Goal: Contribute content

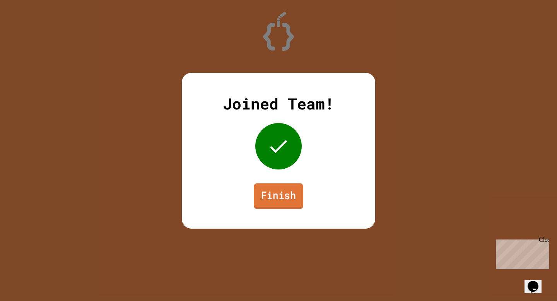
click at [289, 200] on link "Finish" at bounding box center [279, 196] width 50 height 26
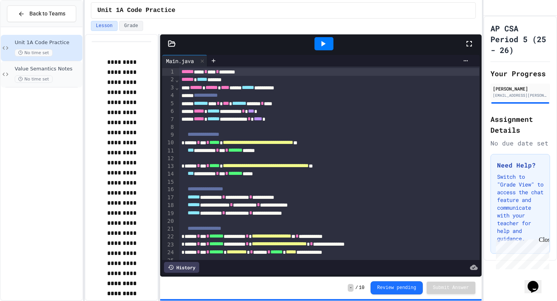
click at [65, 75] on div "Value Semantics Notes No time set" at bounding box center [48, 74] width 66 height 17
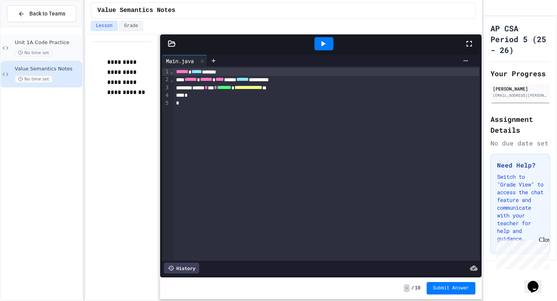
click at [65, 54] on div "No time set" at bounding box center [48, 52] width 66 height 7
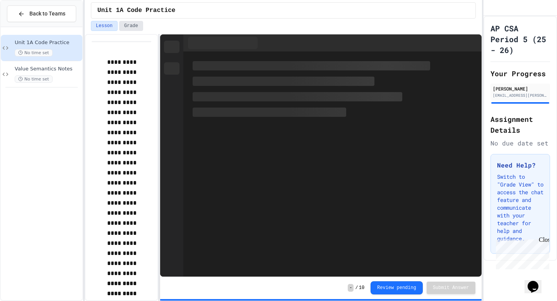
click at [135, 27] on button "Grade" at bounding box center [131, 26] width 24 height 10
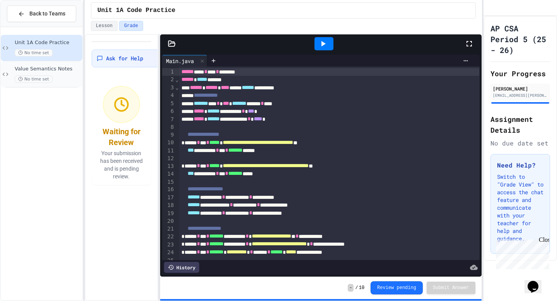
click at [60, 72] on span "Value Semantics Notes" at bounding box center [48, 69] width 66 height 7
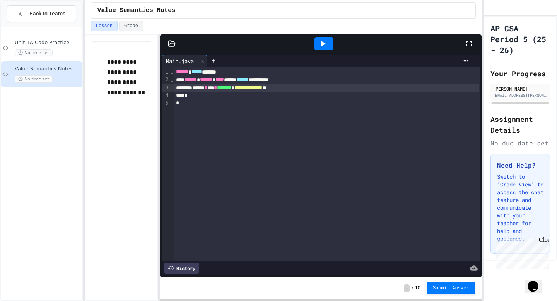
click at [322, 87] on div "**********" at bounding box center [327, 88] width 306 height 8
drag, startPoint x: 473, startPoint y: 43, endPoint x: 465, endPoint y: 39, distance: 8.5
click at [473, 43] on icon at bounding box center [469, 43] width 9 height 9
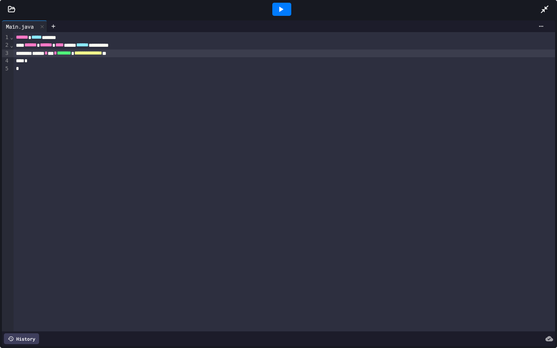
click at [13, 9] on icon at bounding box center [12, 9] width 8 height 8
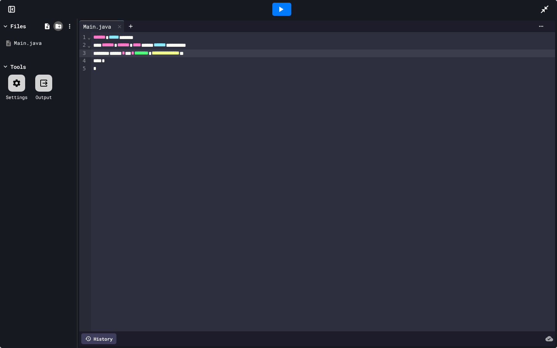
click at [58, 25] on icon at bounding box center [58, 26] width 6 height 5
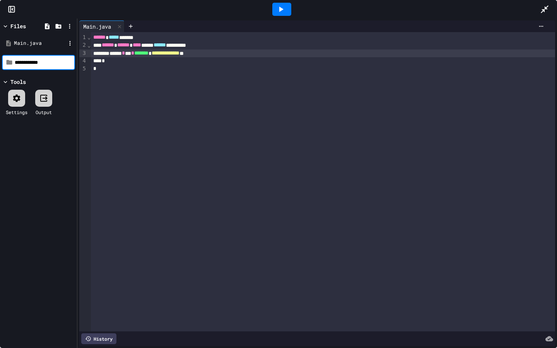
type input "**********"
click at [46, 55] on div "MyClass.java" at bounding box center [40, 57] width 52 height 8
click at [58, 58] on div "MyClass.java" at bounding box center [40, 57] width 52 height 8
click at [69, 55] on icon at bounding box center [70, 56] width 7 height 7
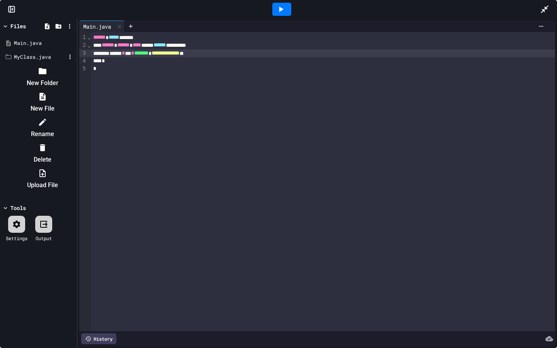
click at [50, 65] on div at bounding box center [38, 65] width 73 height 0
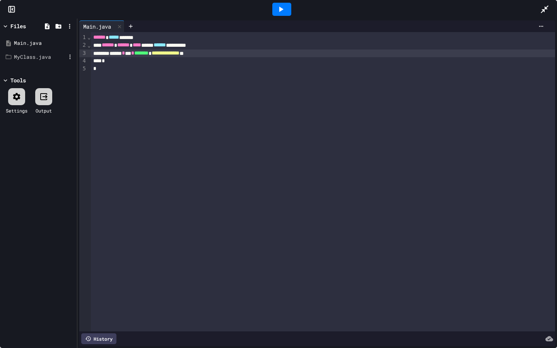
click at [6, 57] on icon at bounding box center [9, 57] width 6 height 5
click at [48, 24] on icon at bounding box center [47, 26] width 7 height 7
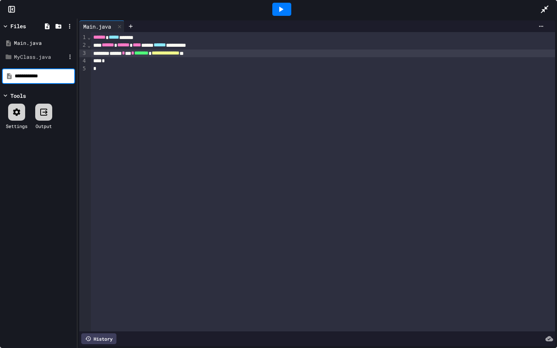
type input "**********"
click at [70, 58] on icon at bounding box center [70, 57] width 1 height 5
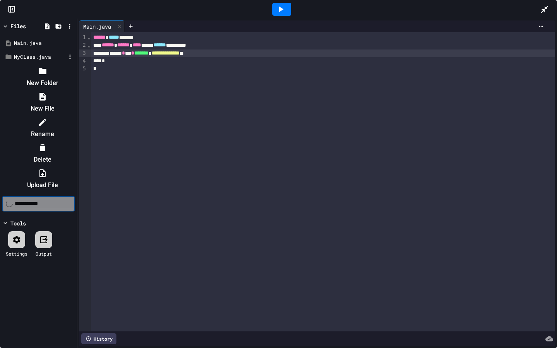
click at [75, 141] on li "Delete" at bounding box center [42, 153] width 65 height 25
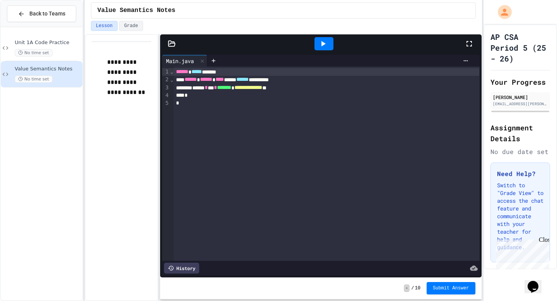
click at [173, 43] on icon at bounding box center [172, 43] width 7 height 5
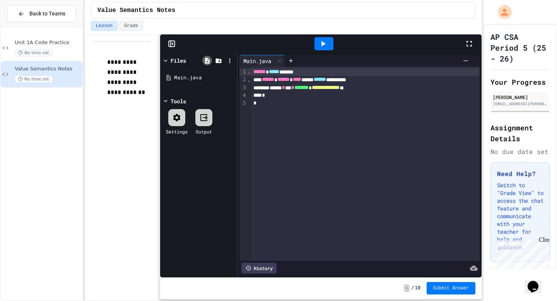
click at [209, 60] on icon at bounding box center [207, 61] width 5 height 6
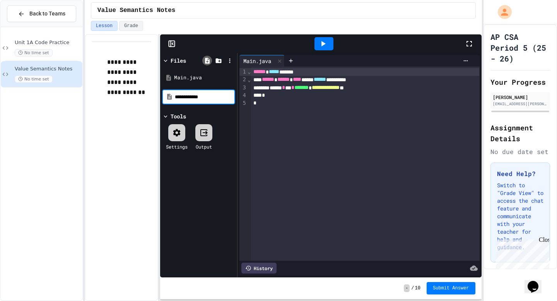
type input "**********"
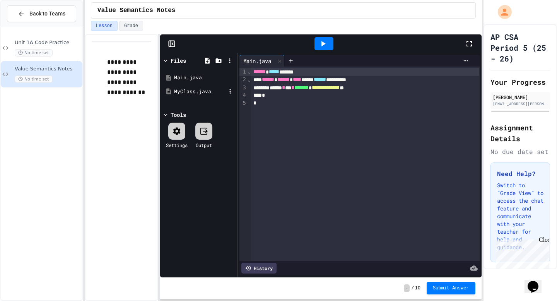
click at [194, 90] on div "MyClass.java" at bounding box center [200, 92] width 52 height 8
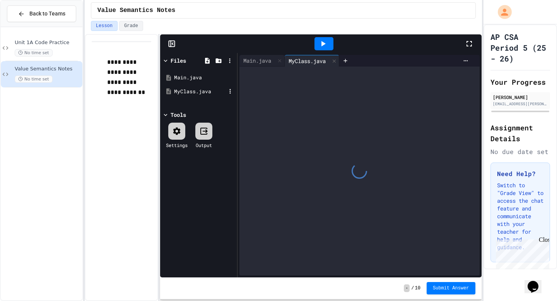
click at [194, 90] on div "MyClass.java" at bounding box center [200, 92] width 52 height 8
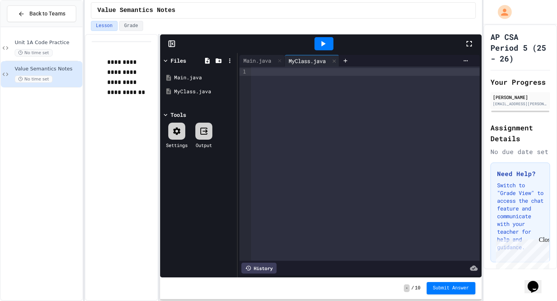
click at [295, 70] on div at bounding box center [365, 72] width 228 height 8
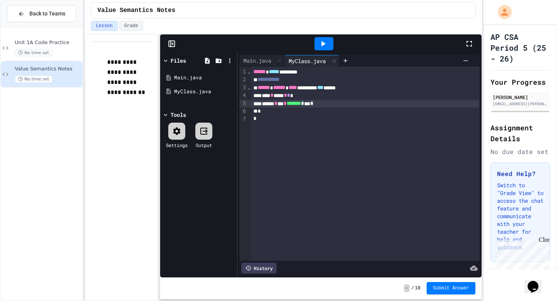
click at [274, 110] on div "*" at bounding box center [365, 112] width 228 height 8
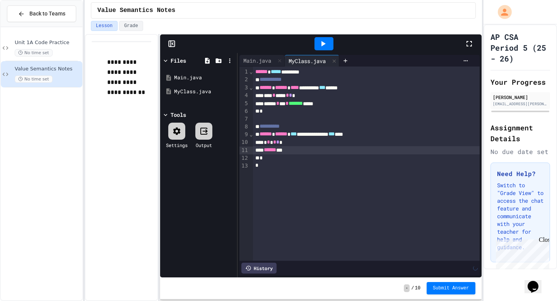
click at [329, 50] on div at bounding box center [324, 43] width 19 height 13
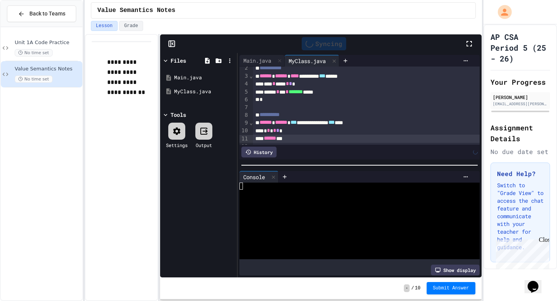
scroll to position [26, 0]
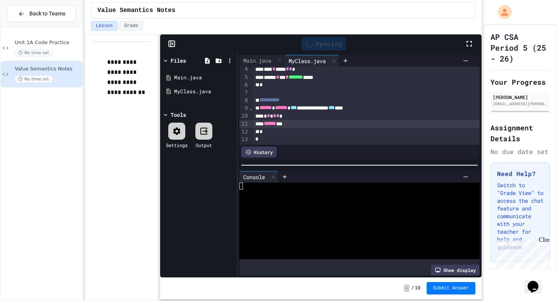
click at [243, 187] on div at bounding box center [356, 186] width 233 height 7
click at [385, 207] on div at bounding box center [356, 207] width 233 height 7
